Goal: Obtain resource: Download file/media

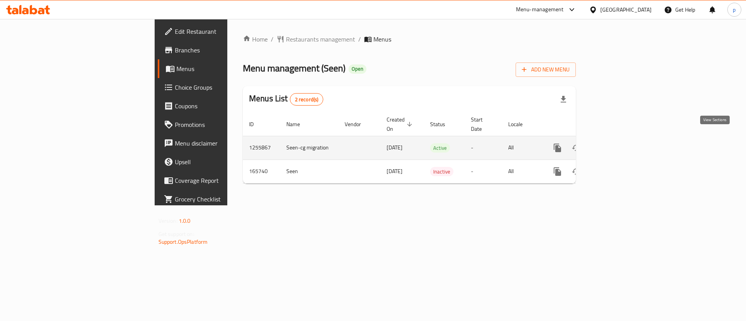
click at [623, 139] on link "enhanced table" at bounding box center [613, 148] width 19 height 19
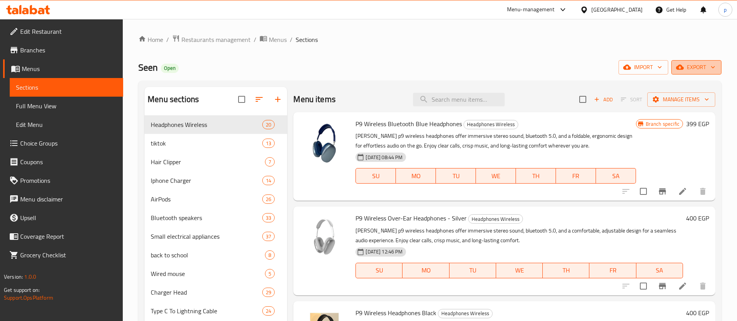
click at [697, 65] on span "export" at bounding box center [697, 68] width 38 height 10
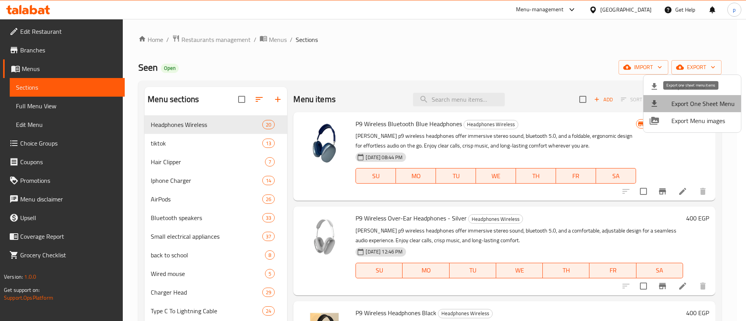
click at [700, 110] on li "Export One Sheet Menu" at bounding box center [693, 103] width 98 height 17
click at [225, 40] on div at bounding box center [373, 160] width 746 height 321
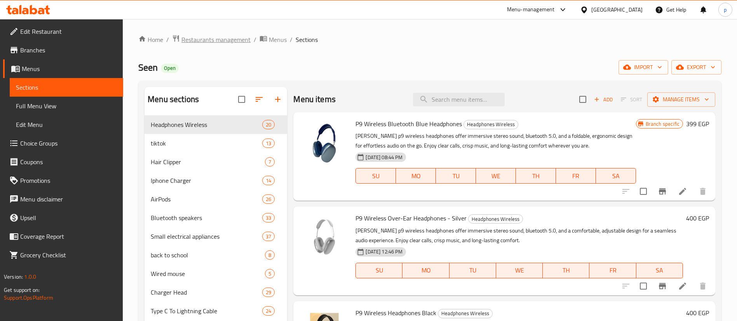
click at [225, 40] on span "Restaurants management" at bounding box center [216, 39] width 69 height 9
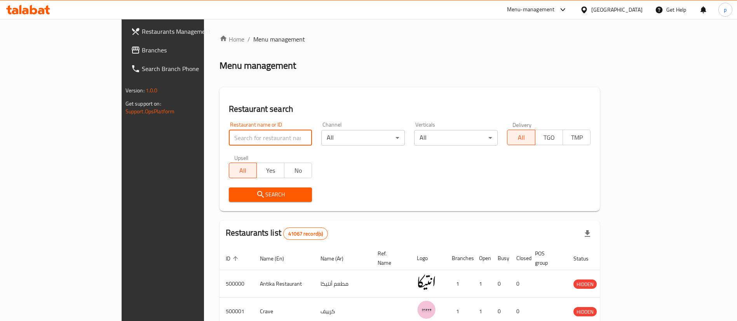
click at [229, 133] on input "search" at bounding box center [271, 138] width 84 height 16
type input "[PERSON_NAME] Nuts"
click button "Search" at bounding box center [271, 195] width 84 height 14
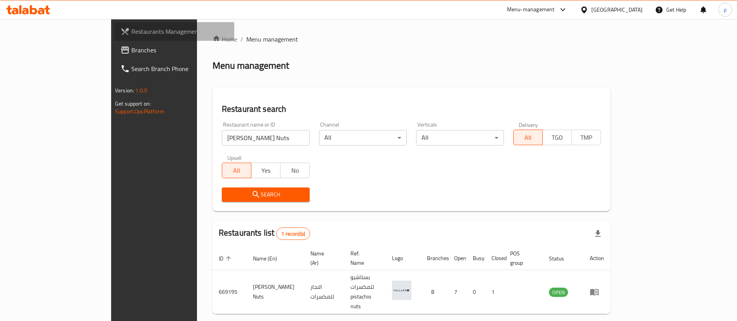
click at [131, 35] on span "Restaurants Management" at bounding box center [179, 31] width 97 height 9
